Goal: Information Seeking & Learning: Learn about a topic

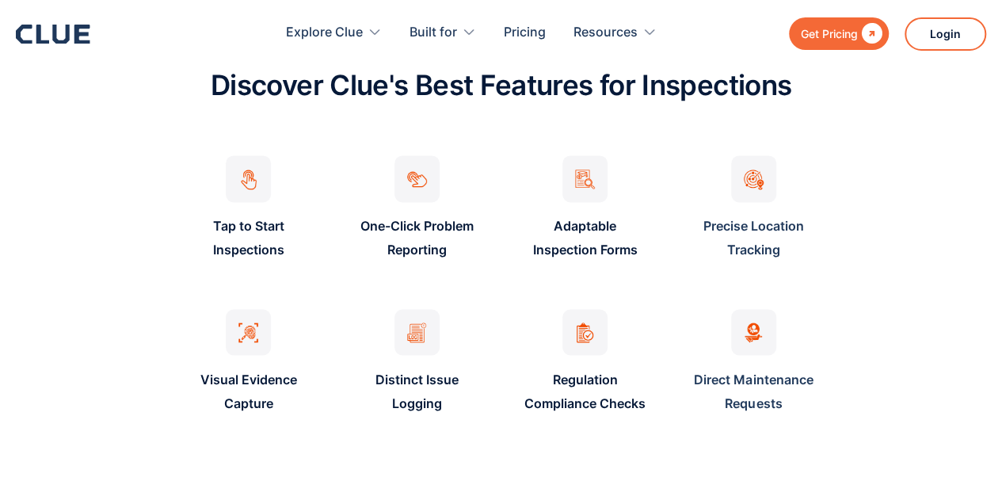
scroll to position [1174, 0]
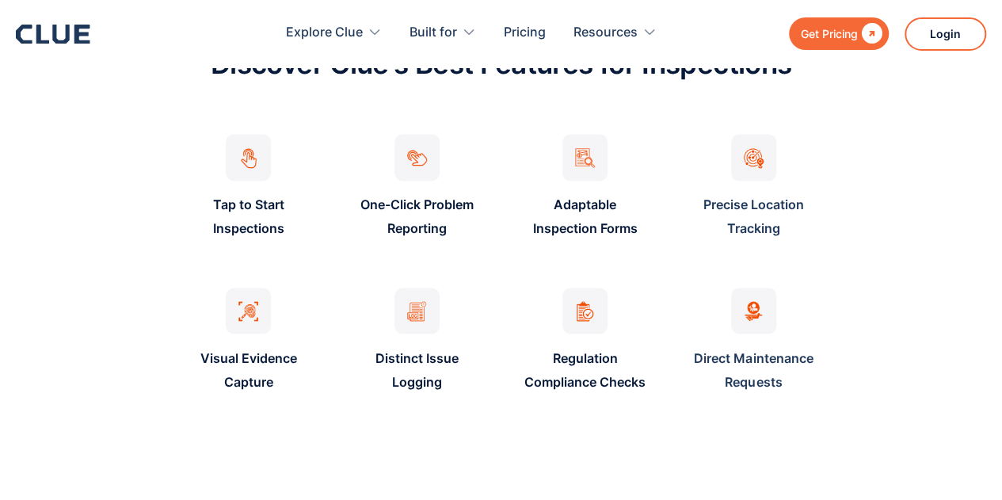
click at [738, 327] on div at bounding box center [753, 311] width 45 height 47
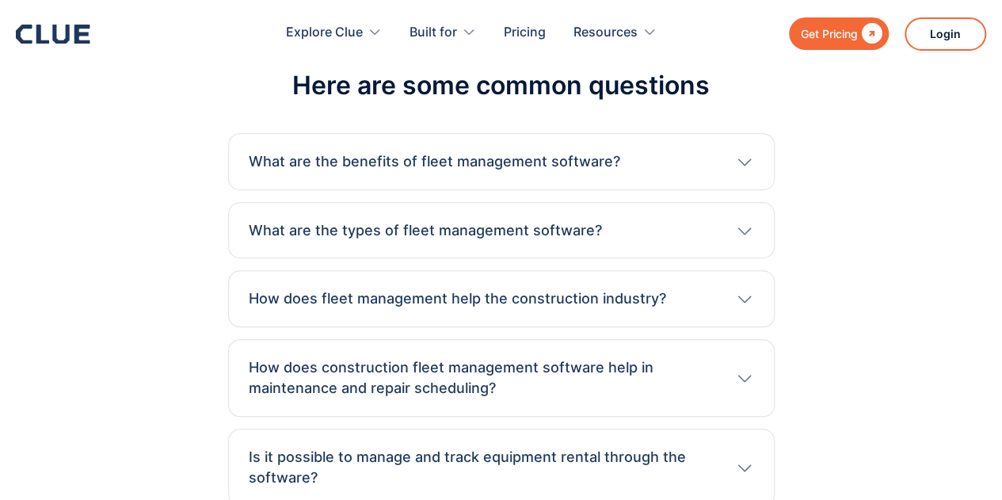
scroll to position [3558, 0]
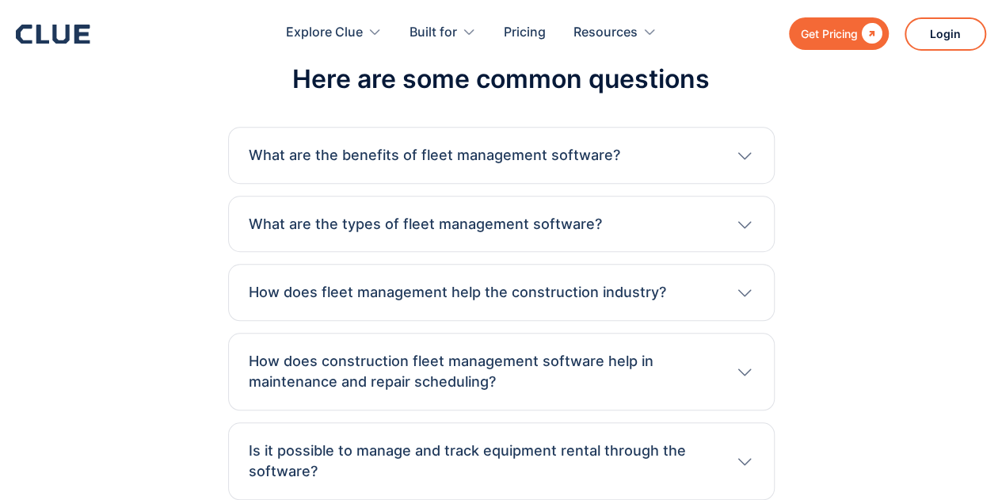
click at [686, 145] on div "What are the benefits of fleet management software?" at bounding box center [502, 155] width 506 height 21
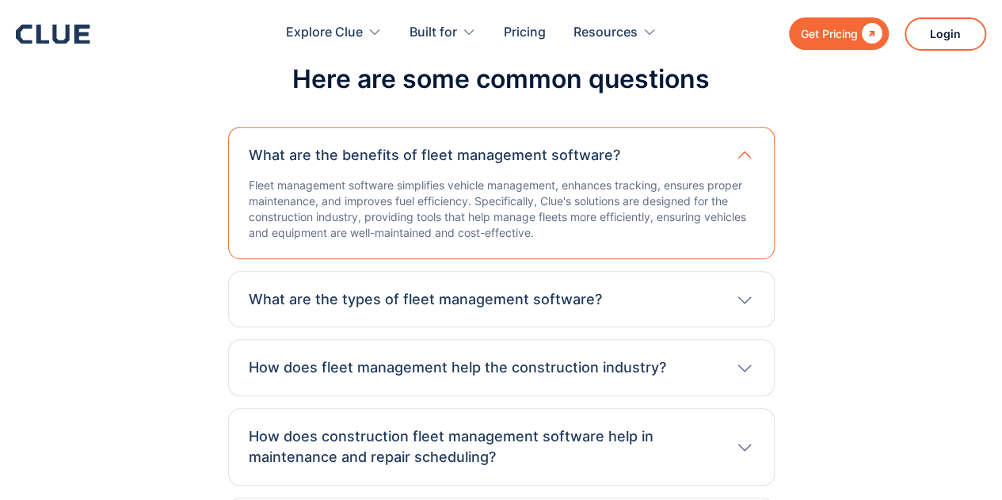
click at [46, 20] on div "Get Pricing  Explore Clue Solutions Tailored solutions for your construction e…" at bounding box center [501, 33] width 971 height 67
click at [125, 75] on div "FAQ Here are some common questions What are the benefits of fleet management so…" at bounding box center [501, 296] width 964 height 557
click at [52, 36] on icon at bounding box center [53, 34] width 74 height 19
